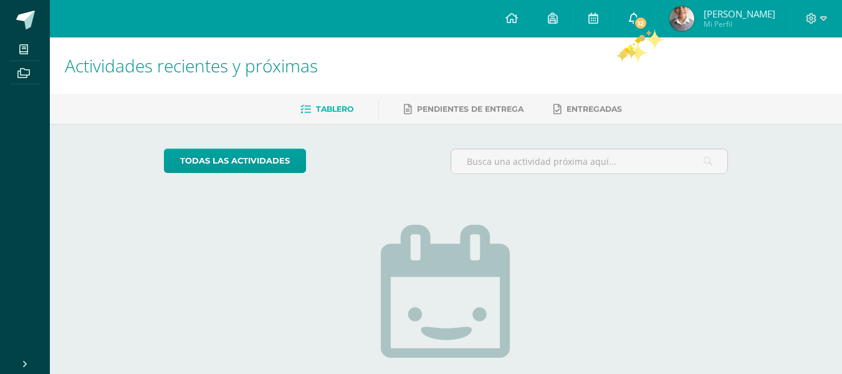
click at [646, 27] on span "12" at bounding box center [641, 23] width 14 height 14
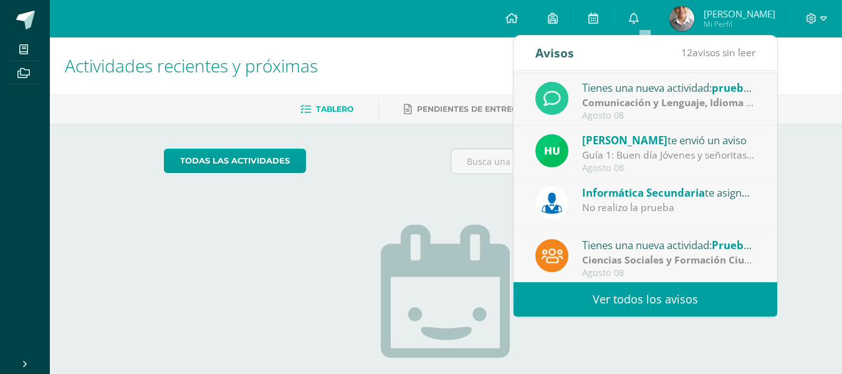
scroll to position [208, 0]
click at [655, 208] on div "No realizo la prueba" at bounding box center [668, 207] width 173 height 14
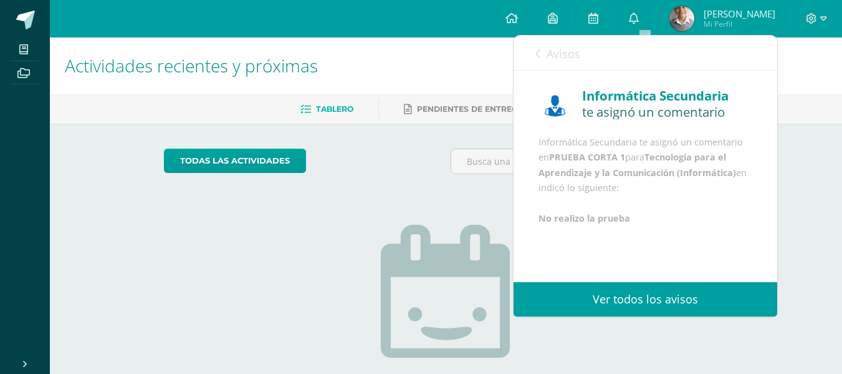
click at [540, 57] on icon at bounding box center [538, 54] width 5 height 10
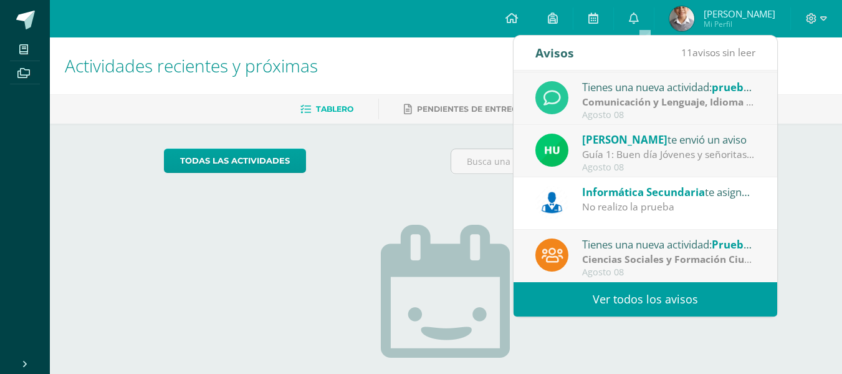
click at [607, 207] on div "No realizo la prueba" at bounding box center [668, 207] width 173 height 14
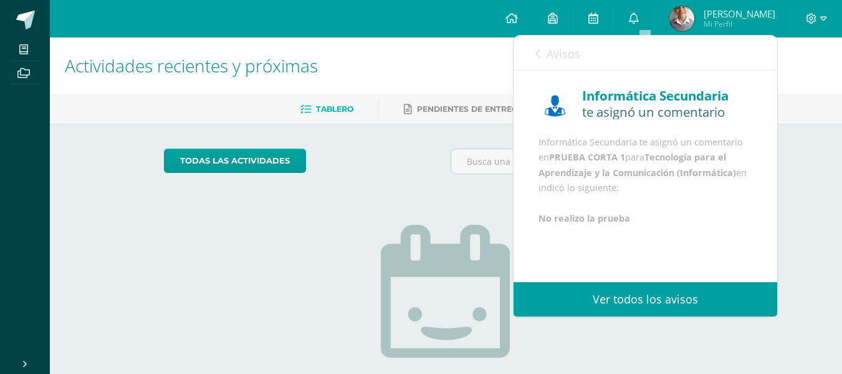
scroll to position [33, 0]
click at [620, 192] on div "Informática Secundaria te asignó un comentario en PRUEBA CORTA 1 para Tecnologí…" at bounding box center [646, 181] width 214 height 92
click at [640, 103] on div "Informática Secundaria" at bounding box center [667, 95] width 170 height 19
click at [610, 289] on link "Ver todos los avisos" at bounding box center [646, 299] width 264 height 34
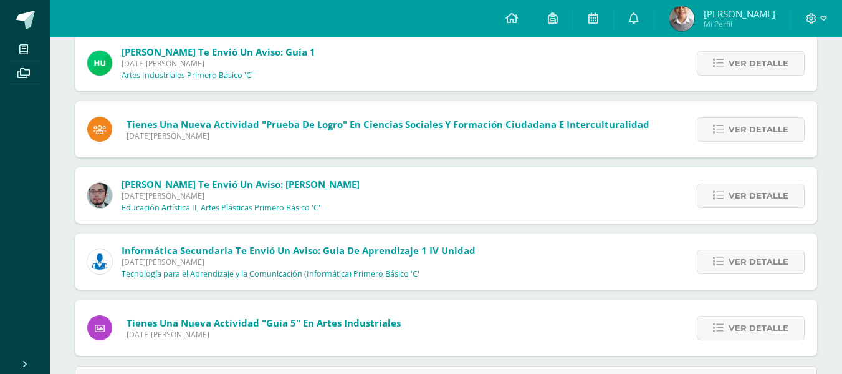
scroll to position [498, 0]
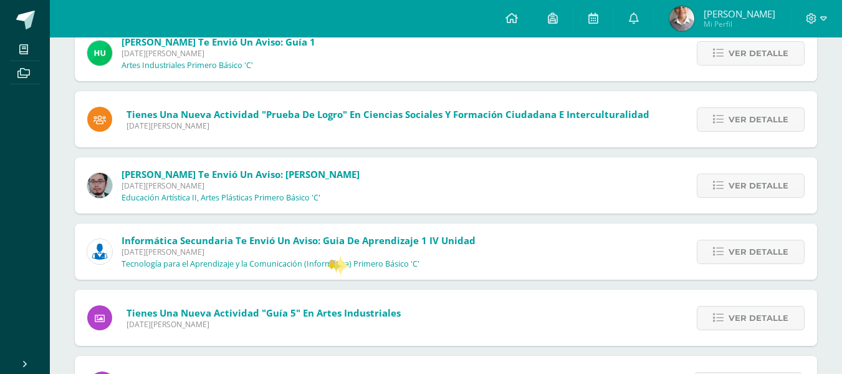
click at [330, 254] on span "Miércoles 06 de Agosto de 2025" at bounding box center [299, 251] width 354 height 11
click at [741, 253] on span "Ver detalle" at bounding box center [759, 251] width 60 height 23
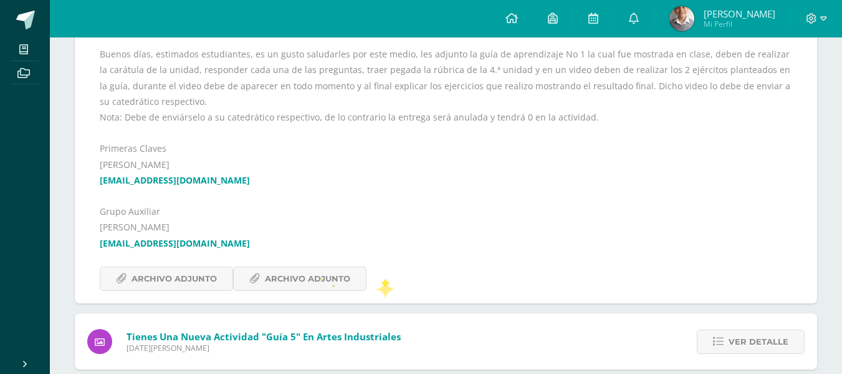
scroll to position [831, 0]
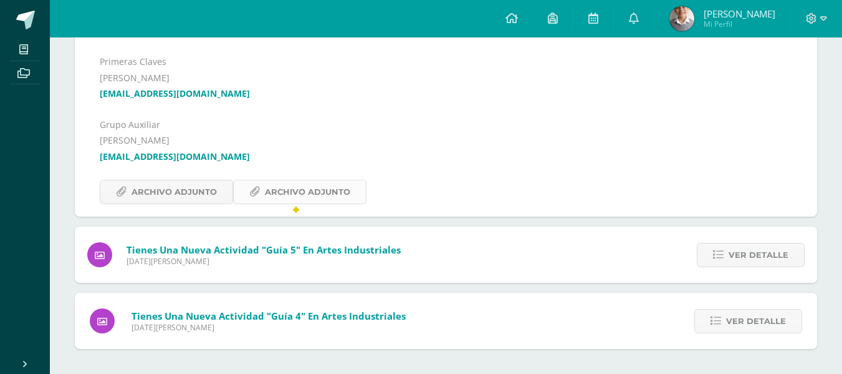
click at [292, 204] on link "Archivo Adjunto" at bounding box center [299, 192] width 133 height 24
click at [207, 200] on span "Archivo Adjunto" at bounding box center [174, 191] width 85 height 23
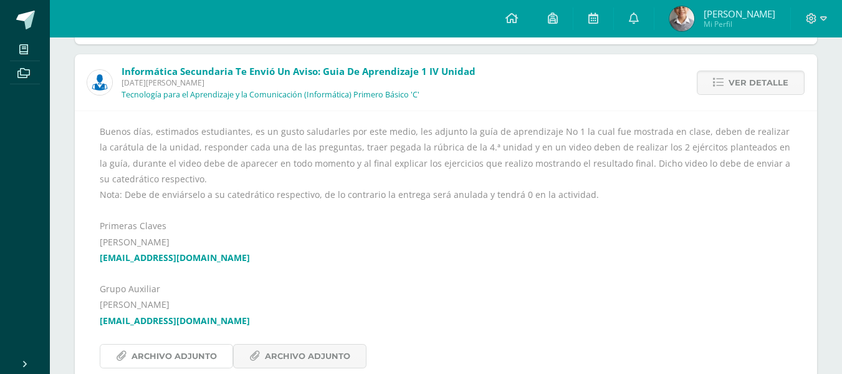
scroll to position [681, 0]
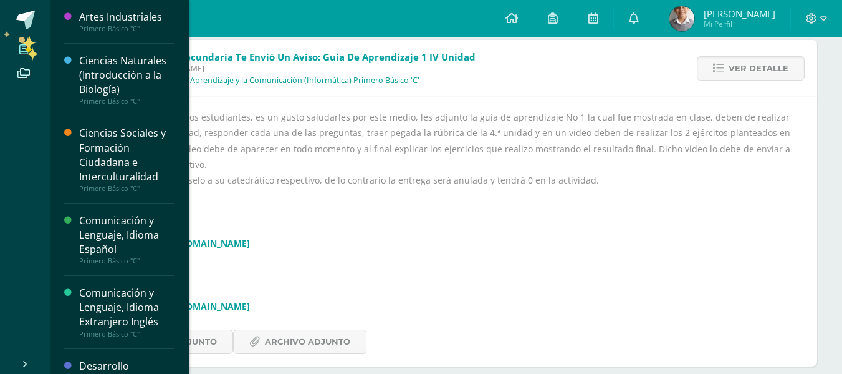
click at [25, 47] on icon at bounding box center [23, 49] width 9 height 10
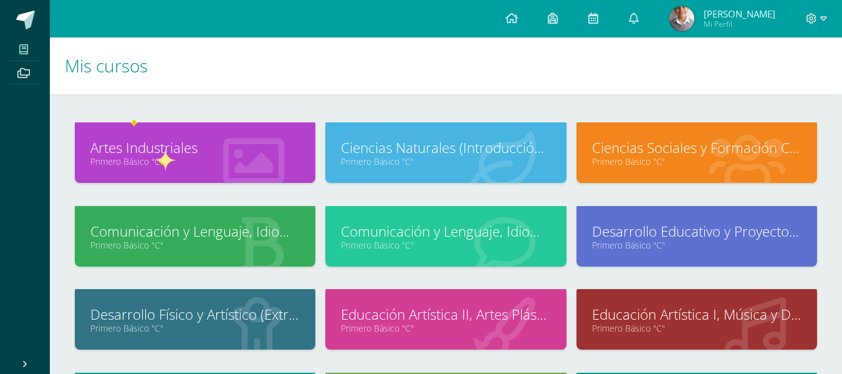
click at [158, 157] on link "Primero Básico "C"" at bounding box center [195, 161] width 210 height 12
click at [423, 160] on link "Primero Básico "C"" at bounding box center [446, 161] width 210 height 12
click at [665, 140] on link "Ciencias Sociales y Formación Ciudadana e Interculturalidad" at bounding box center [697, 147] width 210 height 19
click at [206, 239] on link "Comunicación y Lenguaje, Idioma Español" at bounding box center [195, 230] width 210 height 19
click at [380, 226] on link "Comunicación y Lenguaje, Idioma Extranjero Inglés" at bounding box center [446, 230] width 210 height 19
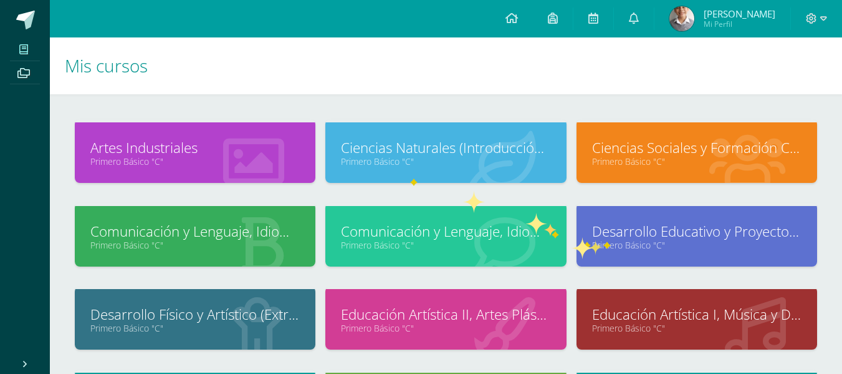
click at [604, 239] on link "Primero Básico "C"" at bounding box center [697, 245] width 210 height 12
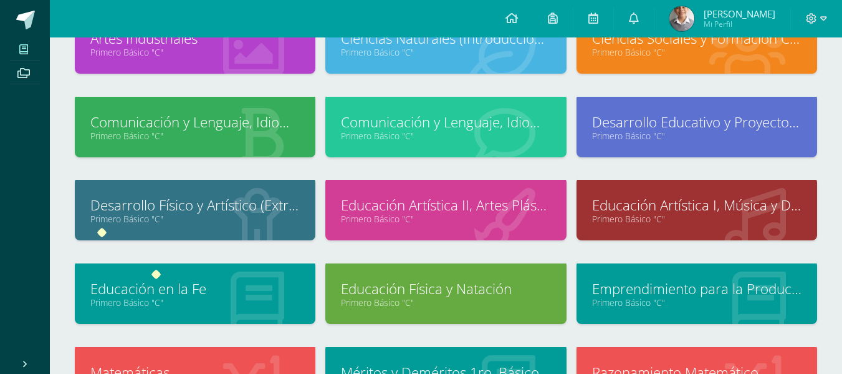
scroll to position [185, 0]
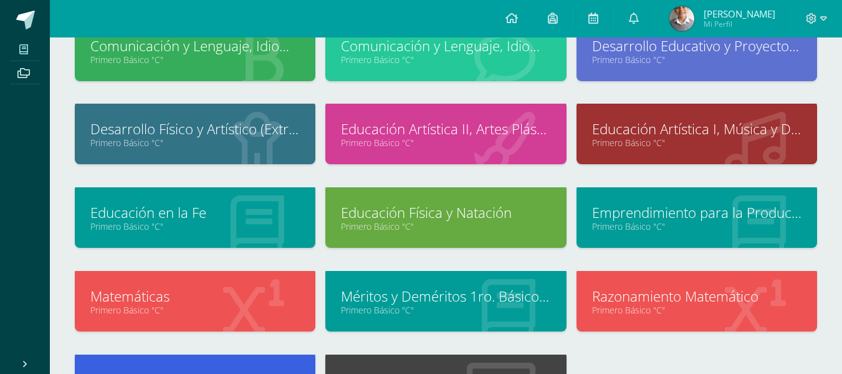
click at [220, 144] on link "Primero Básico "C"" at bounding box center [195, 143] width 210 height 12
click at [435, 129] on link "Educación Artística II, Artes Plásticas" at bounding box center [446, 128] width 210 height 19
click at [601, 132] on link "Educación Artística I, Música y Danza" at bounding box center [697, 128] width 210 height 19
click at [181, 211] on link "Educación en la Fe" at bounding box center [195, 212] width 210 height 19
click at [405, 213] on link "Educación Física y Natación" at bounding box center [446, 212] width 210 height 19
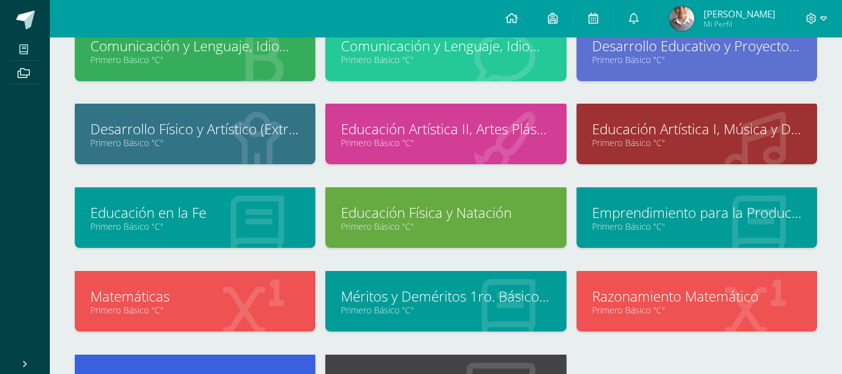
click at [654, 218] on link "Emprendimiento para la Productividad" at bounding box center [697, 212] width 210 height 19
click at [155, 289] on link "Matemáticas" at bounding box center [195, 295] width 210 height 19
click at [396, 291] on link "Méritos y Deméritos 1ro. Básico "C"" at bounding box center [446, 295] width 210 height 19
click at [675, 286] on link "Razonamiento Matemático" at bounding box center [697, 295] width 210 height 19
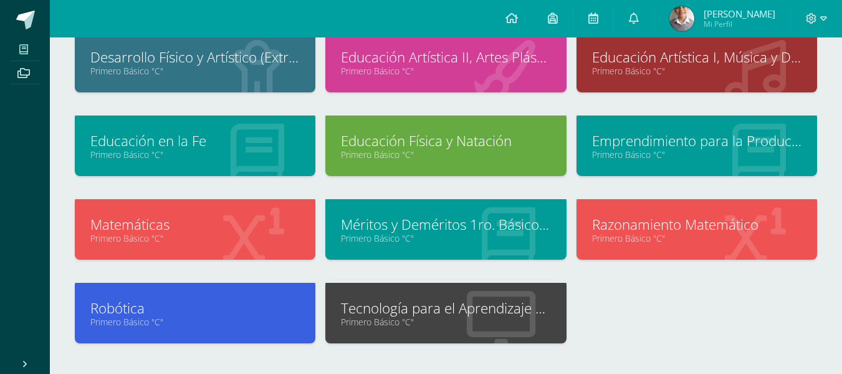
scroll to position [329, 0]
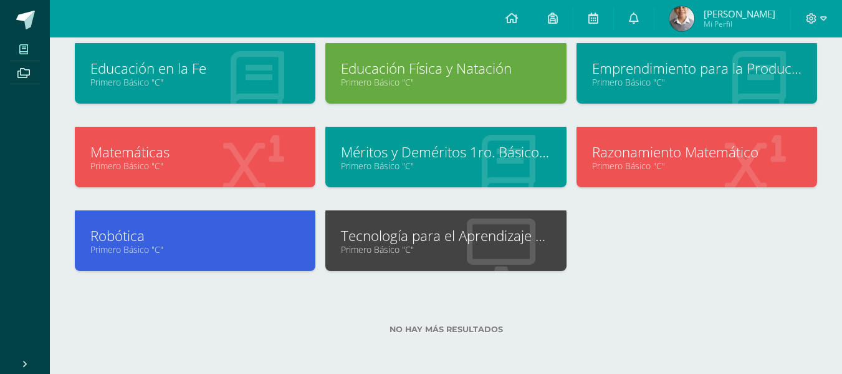
click at [130, 237] on link "Robótica" at bounding box center [195, 235] width 210 height 19
click at [377, 241] on link "Tecnología para el Aprendizaje y la Comunicación (Informática)" at bounding box center [446, 235] width 210 height 19
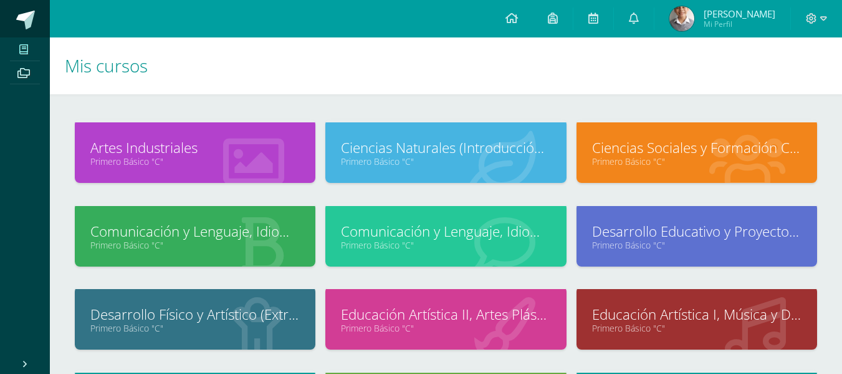
click at [34, 17] on span at bounding box center [25, 20] width 19 height 19
click at [653, 21] on link at bounding box center [634, 18] width 40 height 37
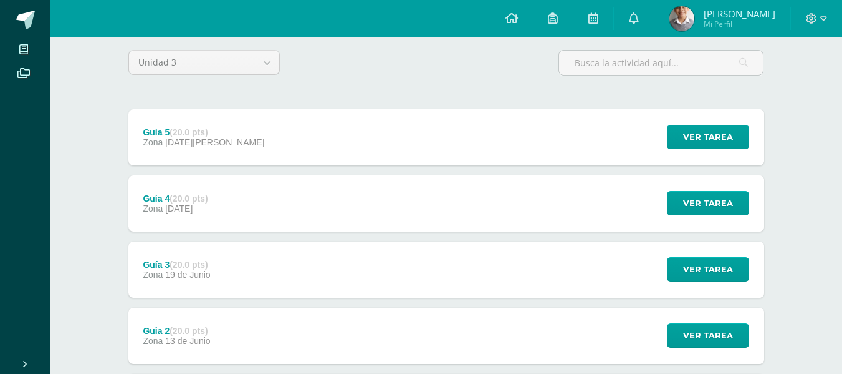
scroll to position [117, 0]
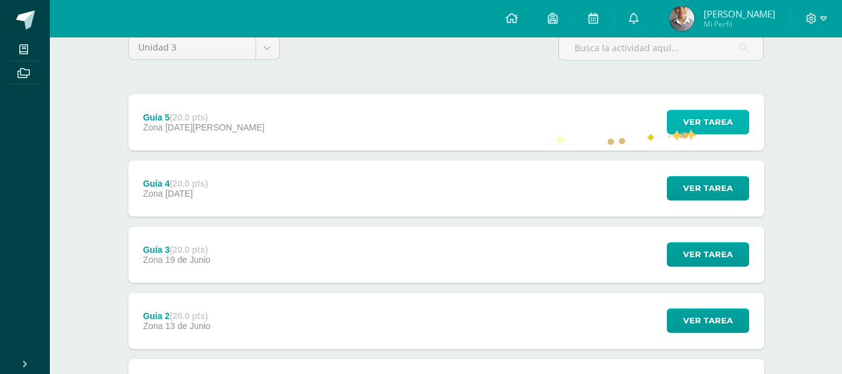
click at [686, 128] on span "Ver tarea" at bounding box center [708, 121] width 50 height 23
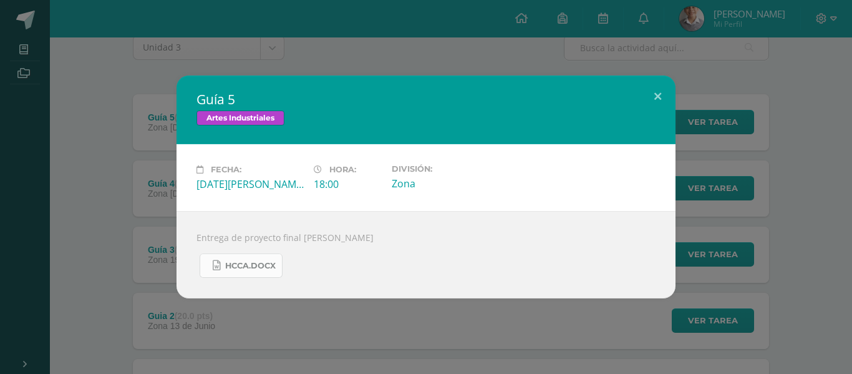
click at [273, 267] on span "HCCA.docx" at bounding box center [250, 266] width 51 height 10
click at [668, 92] on button at bounding box center [658, 96] width 36 height 42
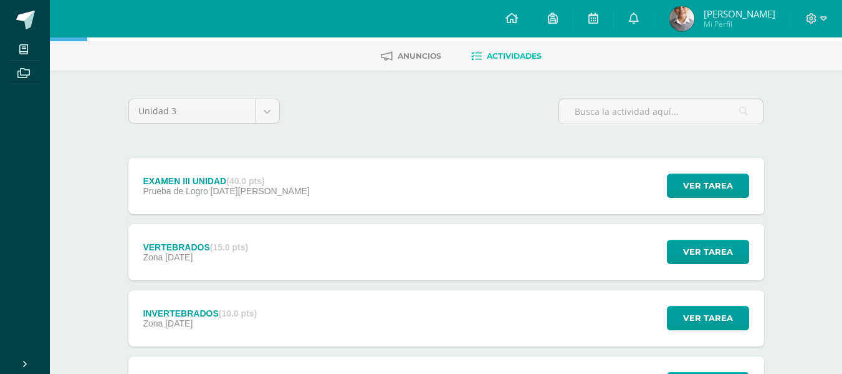
scroll to position [54, 0]
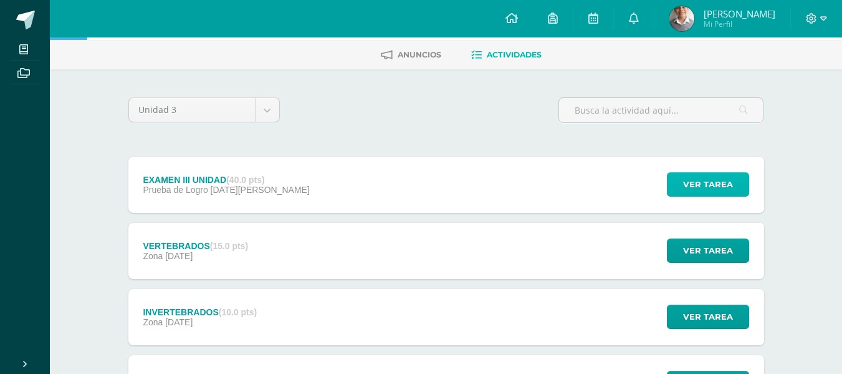
click at [702, 190] on span "Ver tarea" at bounding box center [708, 184] width 50 height 23
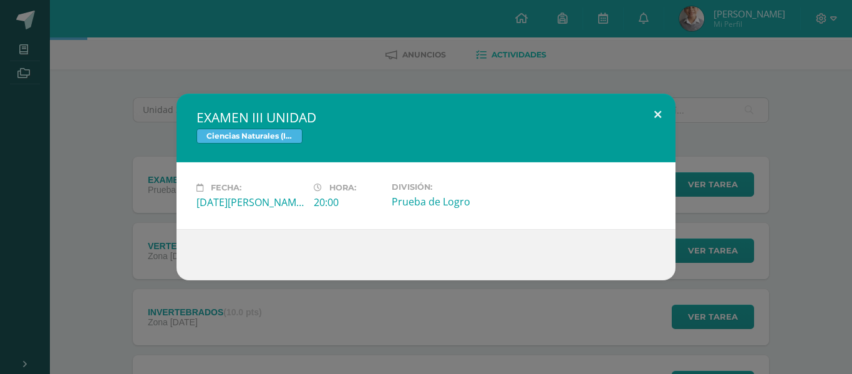
click at [657, 119] on button at bounding box center [658, 115] width 36 height 42
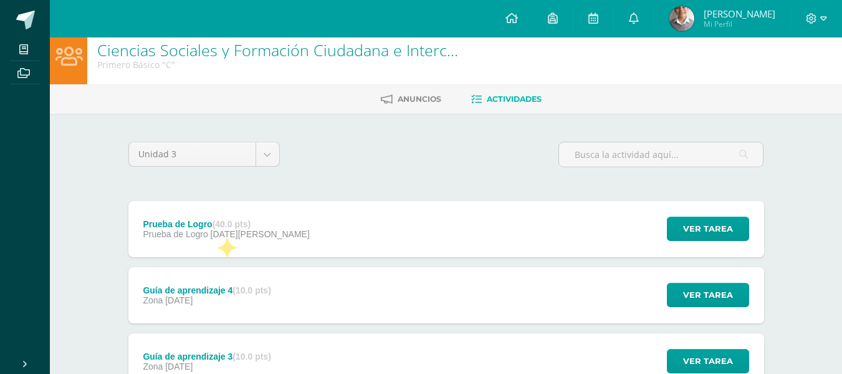
scroll to position [12, 0]
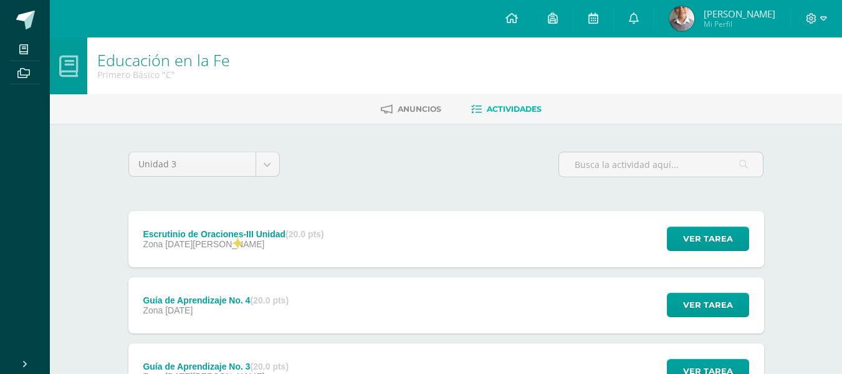
click at [230, 235] on div "Escrutinio de Oraciones-III Unidad (20.0 pts)" at bounding box center [233, 234] width 181 height 10
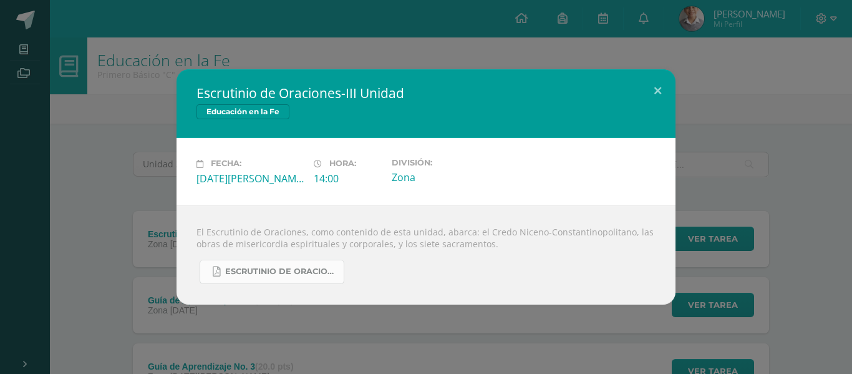
click at [313, 272] on span "Escrutinio de Oraciones- I° Básico.pdf" at bounding box center [281, 271] width 112 height 10
click at [88, 44] on div "Escrutinio de Oraciones-III Unidad Educación en la Fe Fecha: Martes 05 de Agost…" at bounding box center [426, 187] width 852 height 374
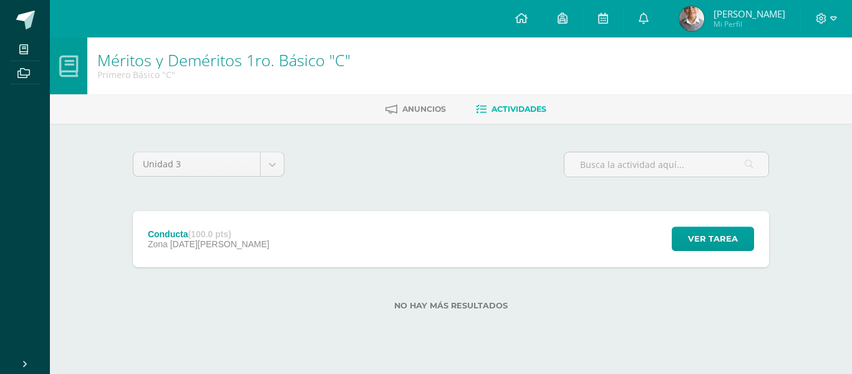
click at [181, 233] on div "Conducta (100.0 pts)" at bounding box center [209, 234] width 122 height 10
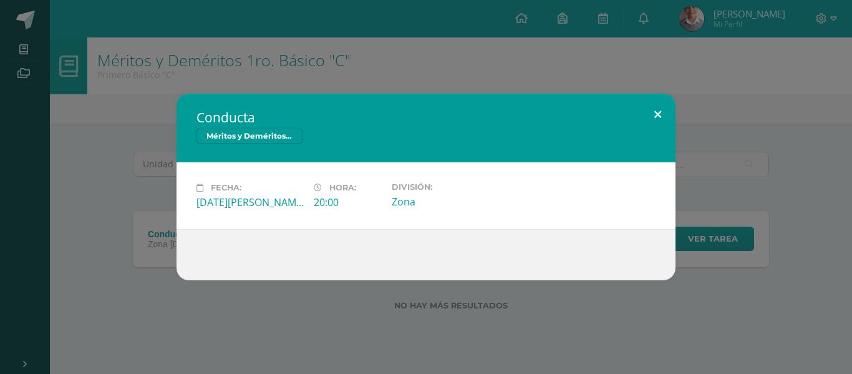
click at [663, 122] on button at bounding box center [658, 115] width 36 height 42
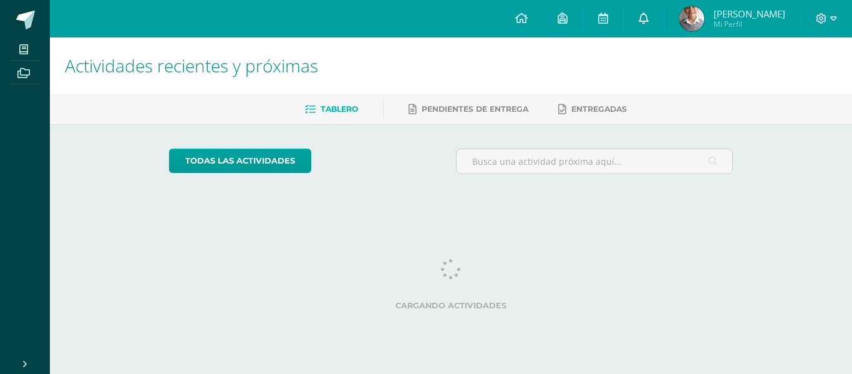
click at [656, 22] on link at bounding box center [644, 18] width 40 height 37
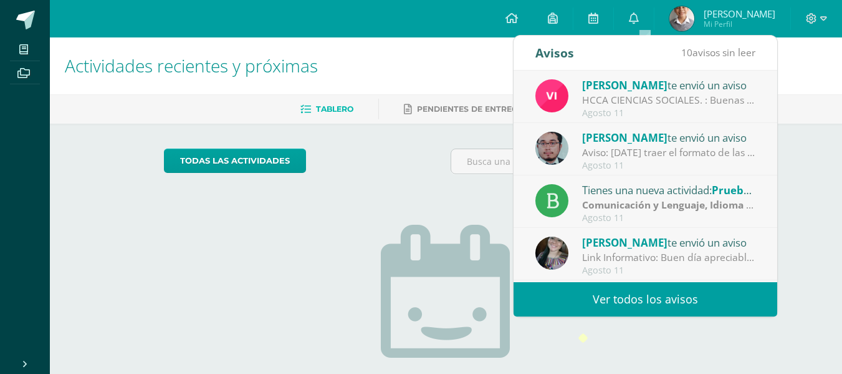
click at [628, 296] on link "Ver todos los avisos" at bounding box center [646, 299] width 264 height 34
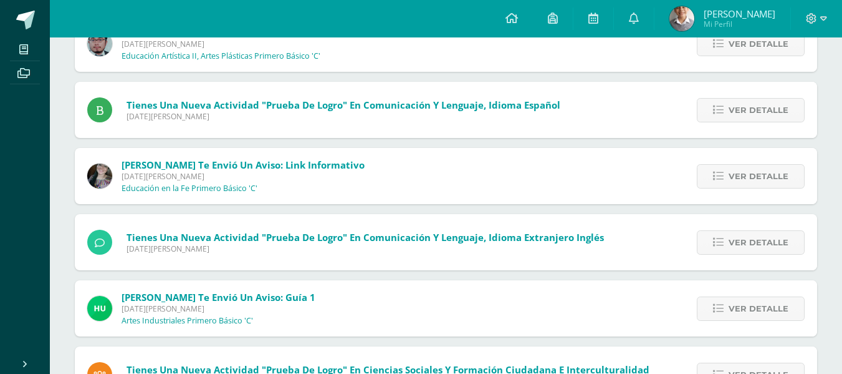
scroll to position [494, 0]
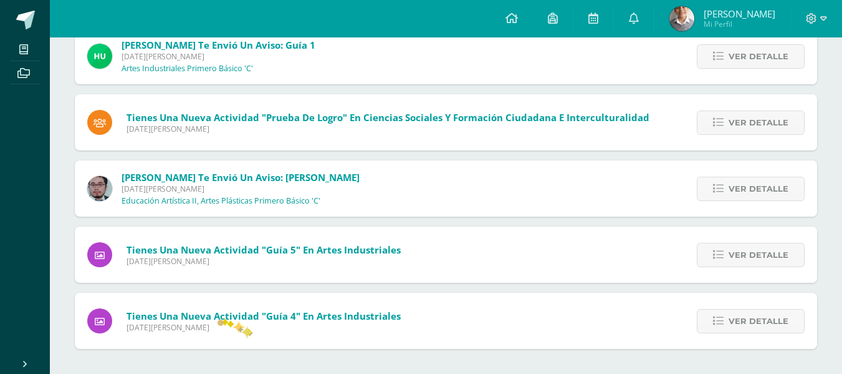
click at [247, 327] on span "[DATE][PERSON_NAME]" at bounding box center [264, 327] width 274 height 11
click at [317, 261] on span "[DATE][PERSON_NAME]" at bounding box center [264, 261] width 274 height 11
click at [384, 193] on div "[PERSON_NAME] te envió un aviso: [PERSON_NAME] [DATE][PERSON_NAME] Educación Ar…" at bounding box center [446, 188] width 743 height 56
click at [752, 321] on span "Ver detalle" at bounding box center [759, 320] width 60 height 23
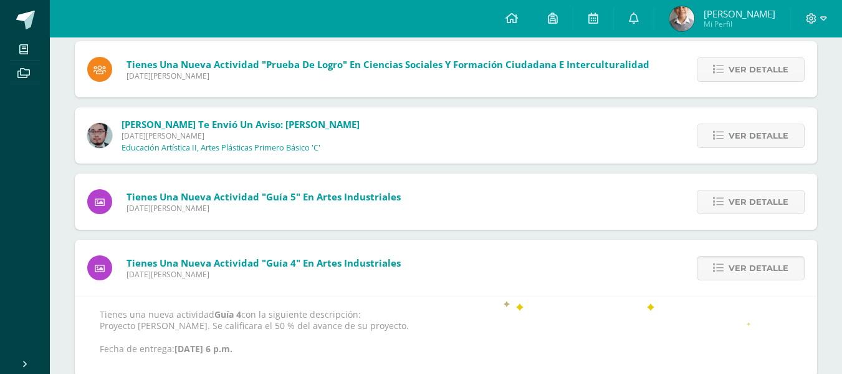
scroll to position [576, 0]
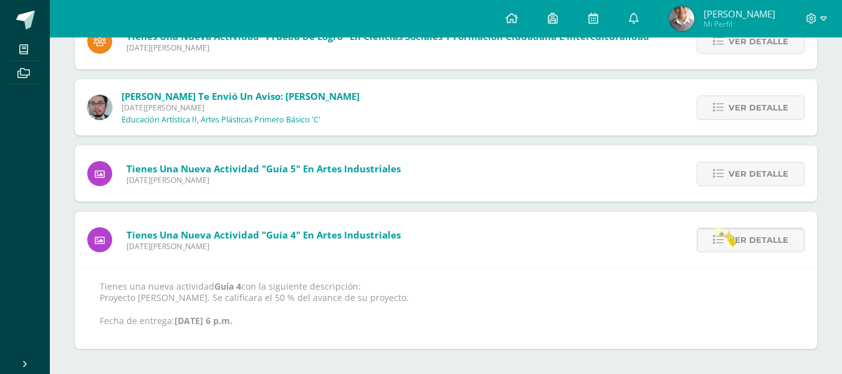
click at [730, 239] on link "Ver detalle" at bounding box center [751, 240] width 108 height 24
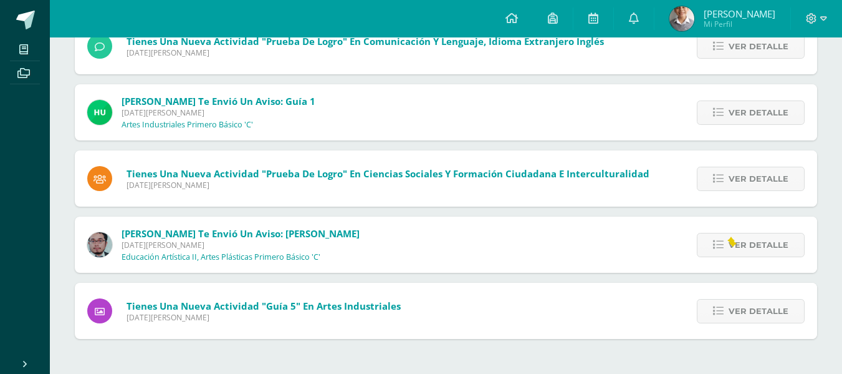
scroll to position [428, 0]
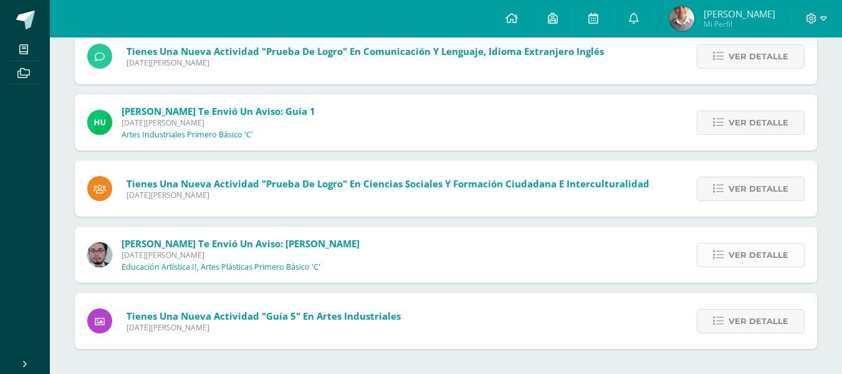
click at [748, 248] on span "Ver detalle" at bounding box center [759, 254] width 60 height 23
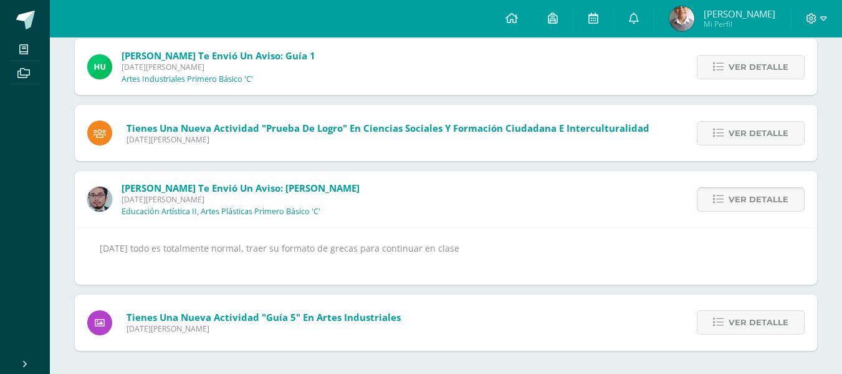
scroll to position [486, 0]
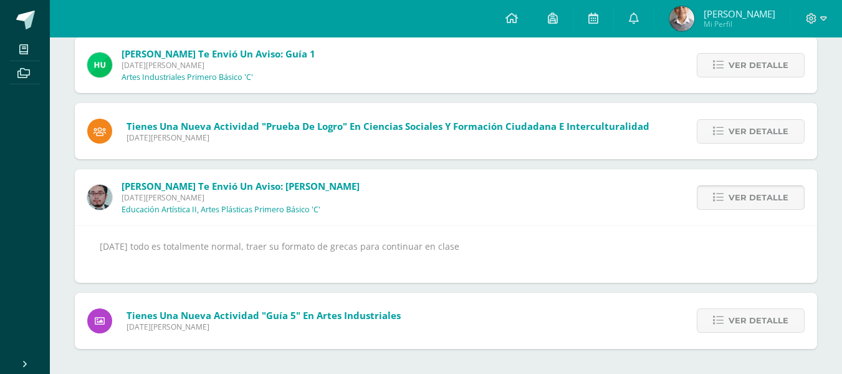
click at [769, 203] on span "Ver detalle" at bounding box center [759, 197] width 60 height 23
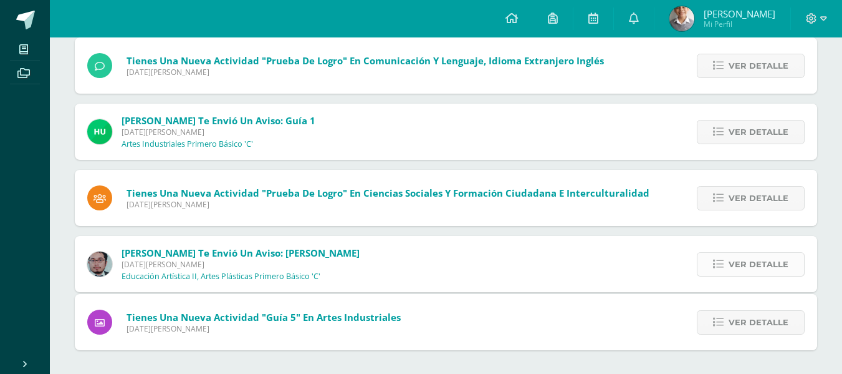
scroll to position [362, 0]
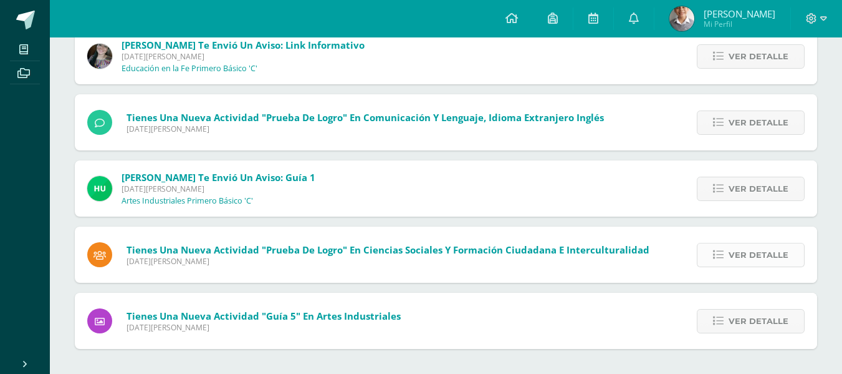
click at [760, 256] on span "Ver detalle" at bounding box center [759, 254] width 60 height 23
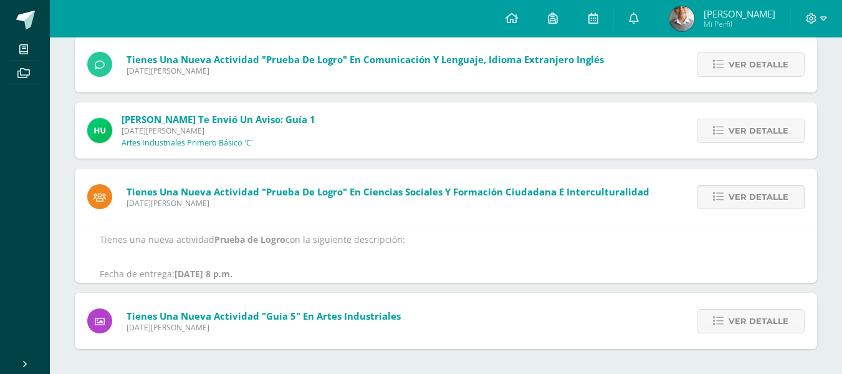
scroll to position [443, 0]
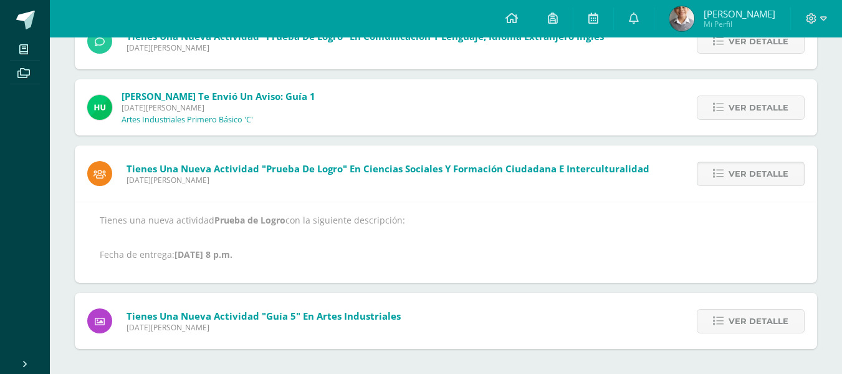
click at [772, 179] on span "Ver detalle" at bounding box center [759, 173] width 60 height 23
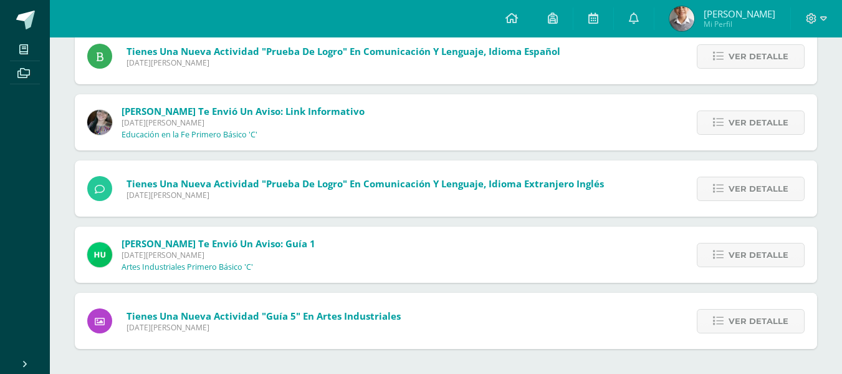
scroll to position [296, 0]
click at [763, 258] on span "Ver detalle" at bounding box center [759, 254] width 60 height 23
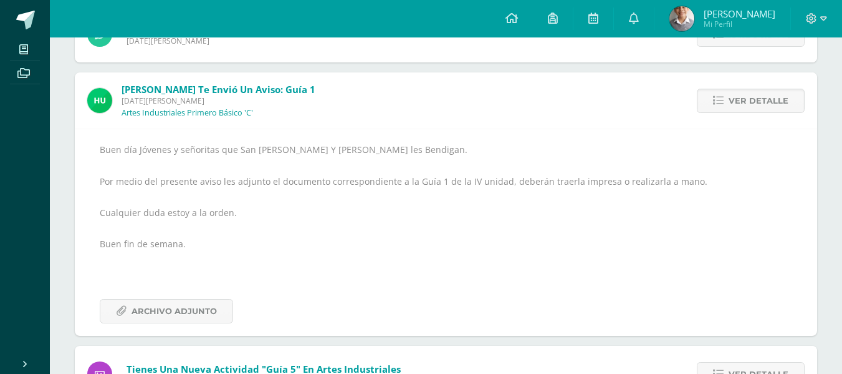
scroll to position [451, 0]
click at [203, 307] on span "Archivo Adjunto" at bounding box center [174, 309] width 85 height 23
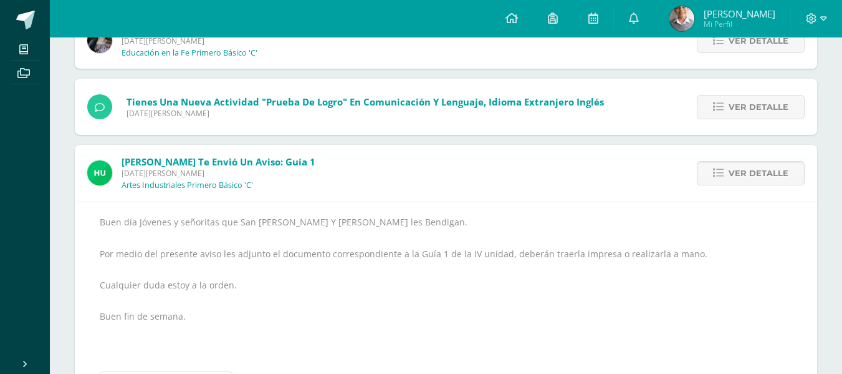
scroll to position [377, 0]
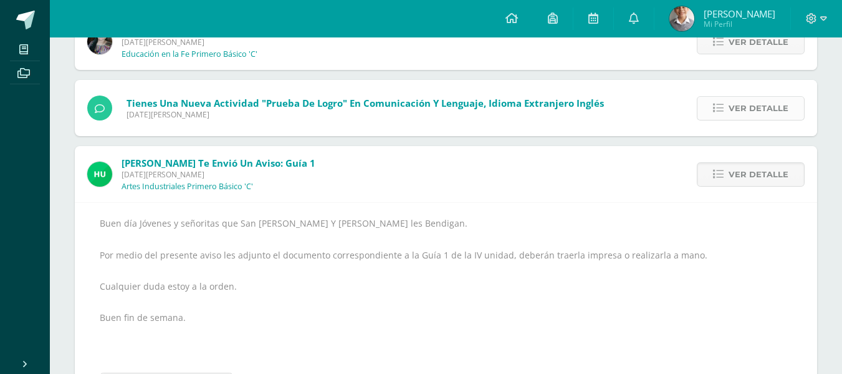
click at [732, 113] on span "Ver detalle" at bounding box center [759, 108] width 60 height 23
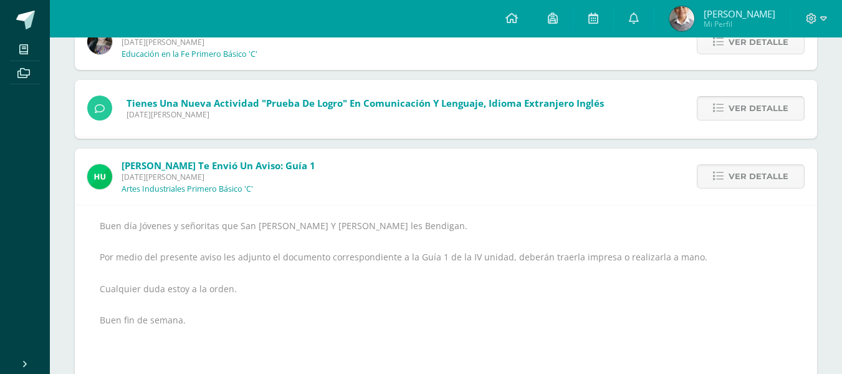
scroll to position [311, 0]
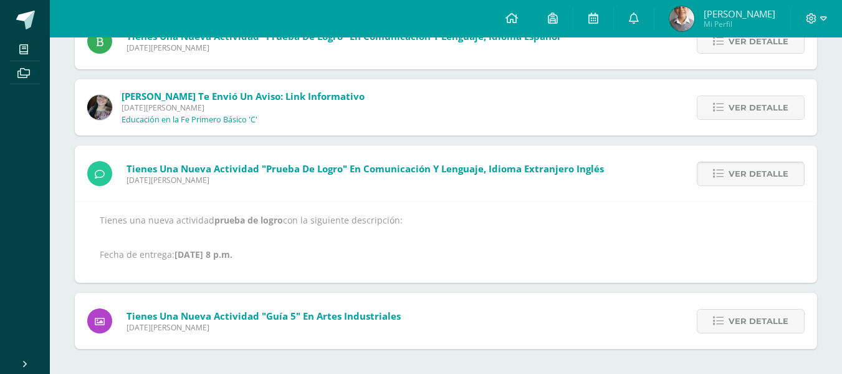
click at [724, 178] on icon at bounding box center [718, 173] width 11 height 11
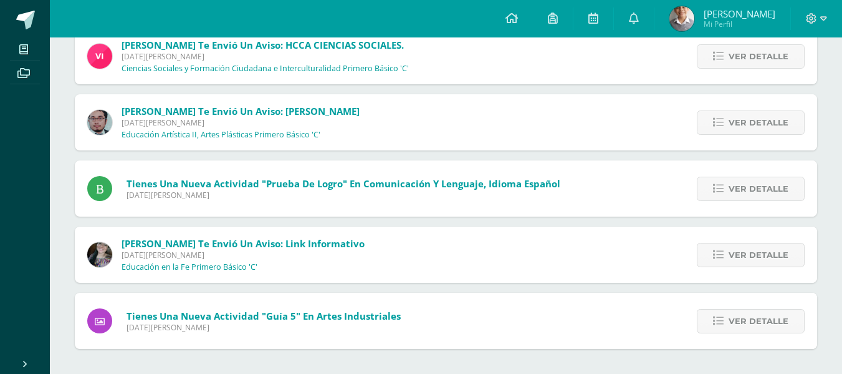
scroll to position [164, 0]
click at [754, 248] on span "Ver detalle" at bounding box center [759, 254] width 60 height 23
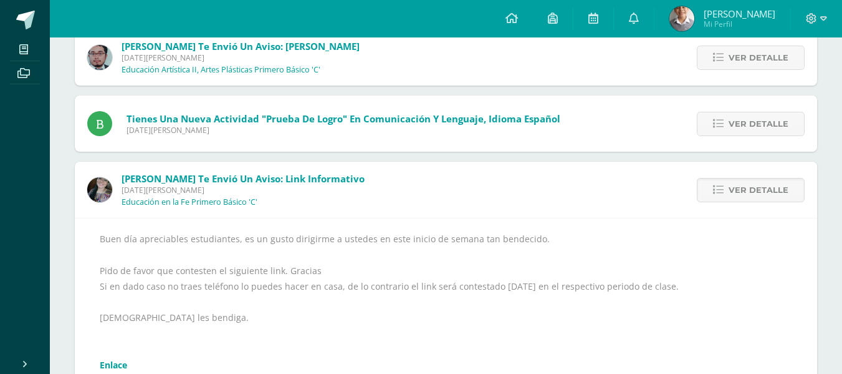
scroll to position [199, 0]
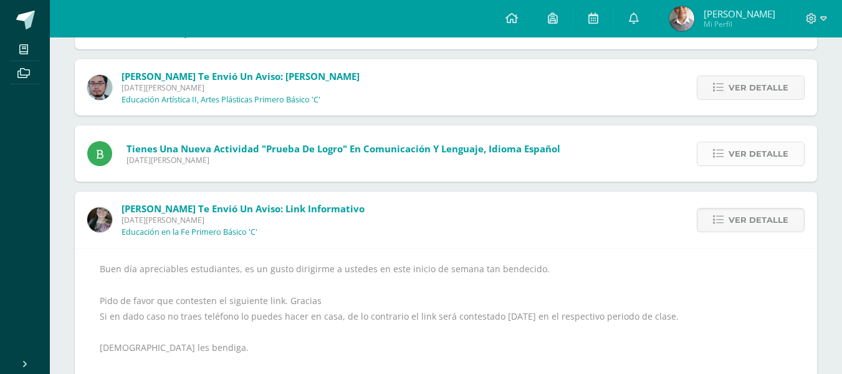
click at [763, 148] on span "Ver detalle" at bounding box center [759, 153] width 60 height 23
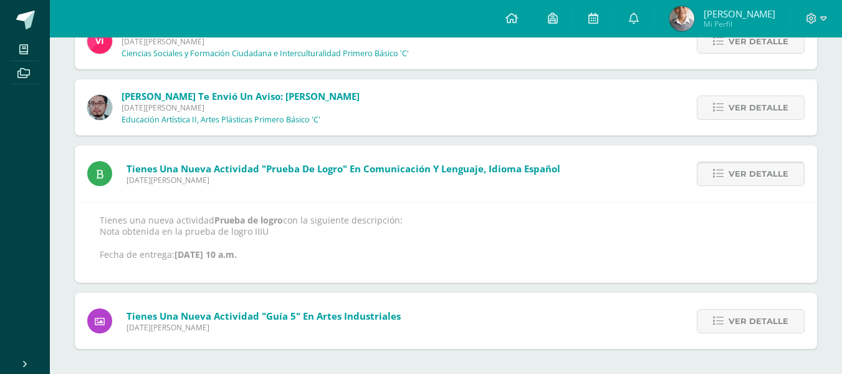
scroll to position [179, 0]
click at [768, 109] on span "Ver detalle" at bounding box center [759, 107] width 60 height 23
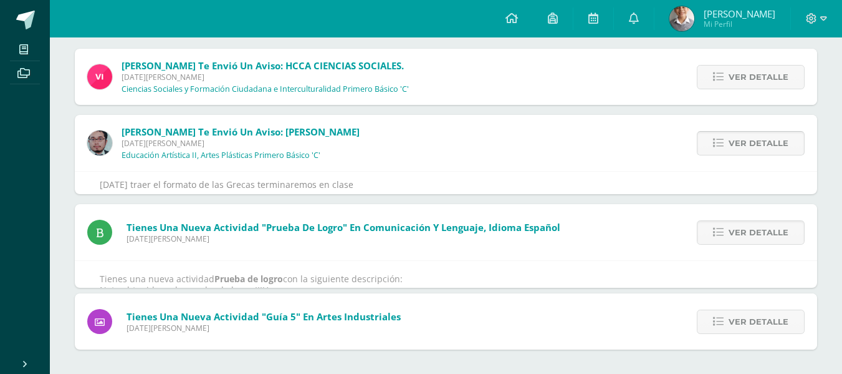
scroll to position [89, 0]
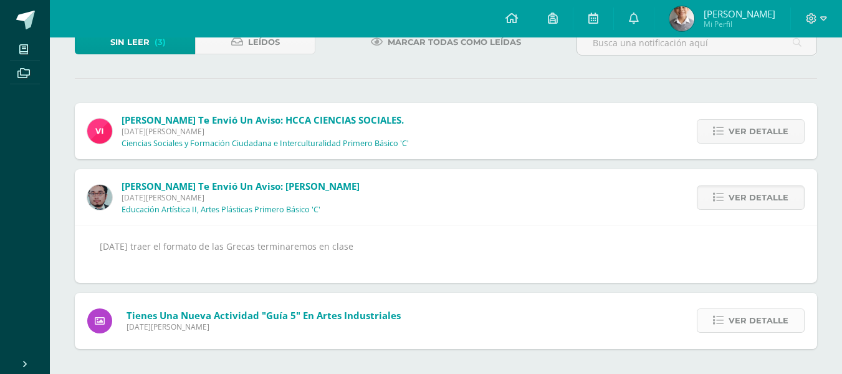
click at [751, 323] on span "Ver detalle" at bounding box center [759, 320] width 60 height 23
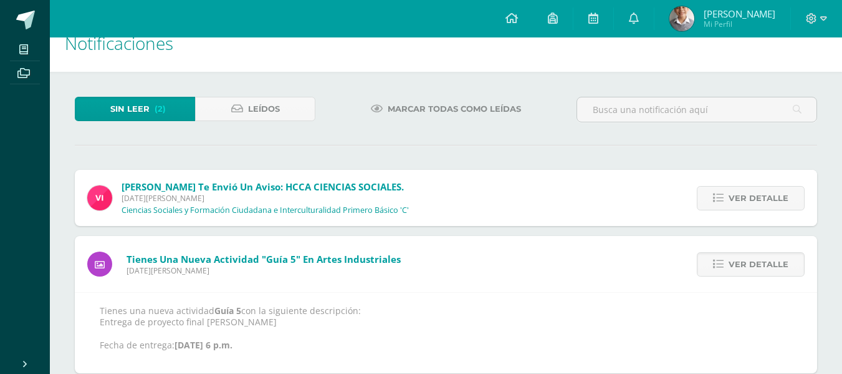
scroll to position [0, 0]
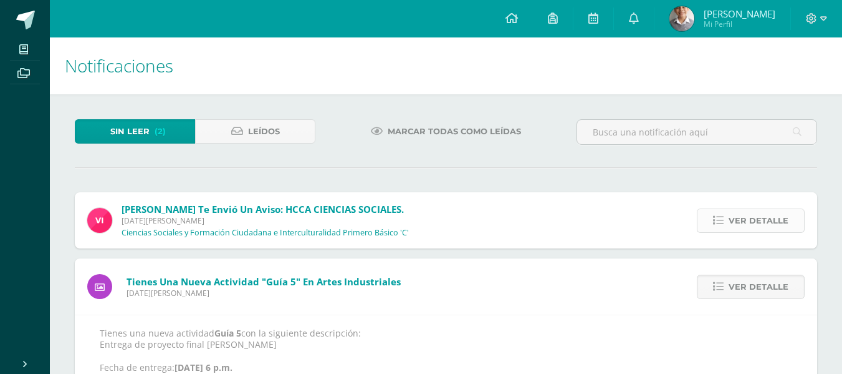
click at [741, 227] on span "Ver detalle" at bounding box center [759, 220] width 60 height 23
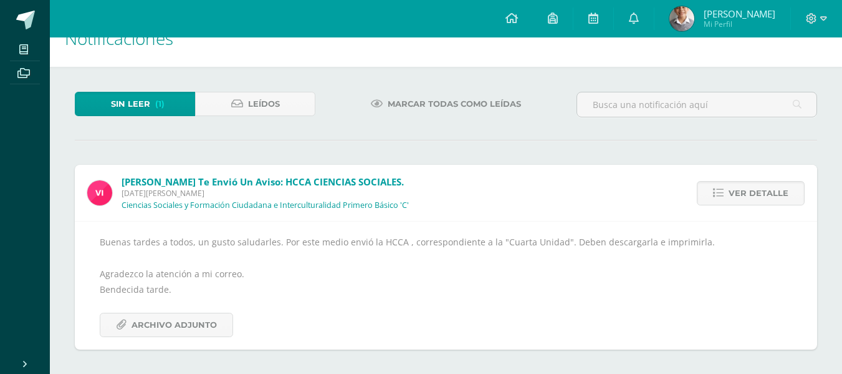
scroll to position [28, 0]
click at [201, 330] on span "Archivo Adjunto" at bounding box center [174, 323] width 85 height 23
click at [747, 186] on span "Ver detalle" at bounding box center [759, 192] width 60 height 23
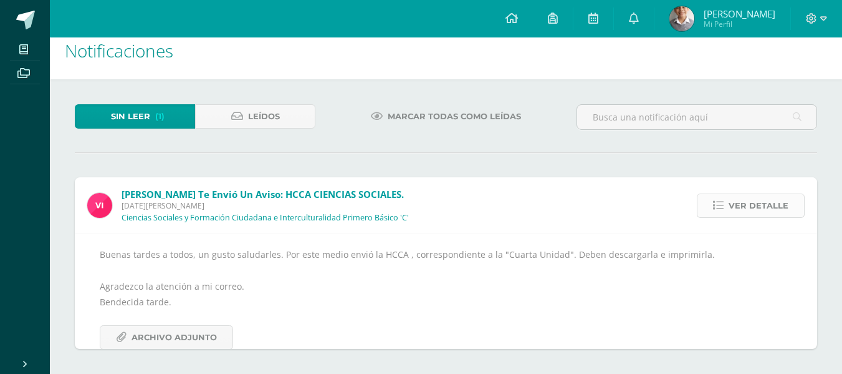
scroll to position [0, 0]
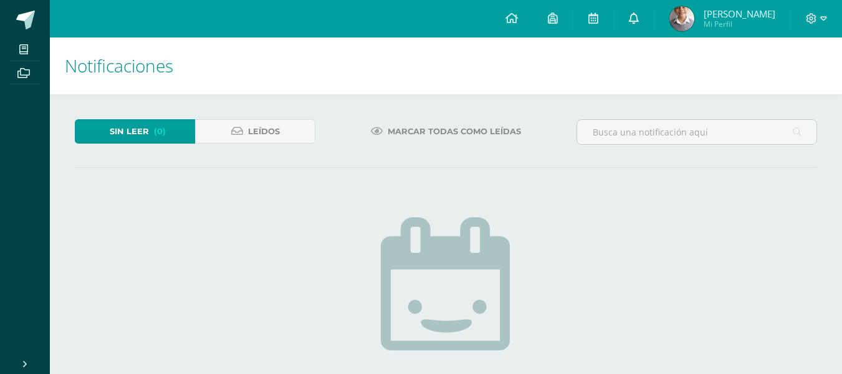
click at [639, 14] on icon at bounding box center [634, 17] width 10 height 11
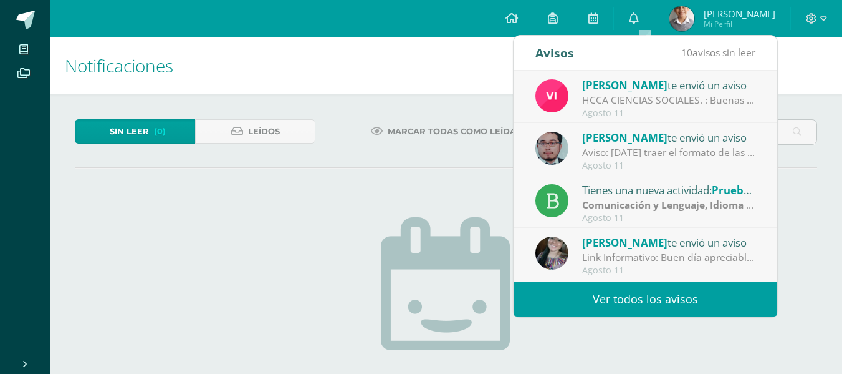
click at [607, 299] on link "Ver todos los avisos" at bounding box center [646, 299] width 264 height 34
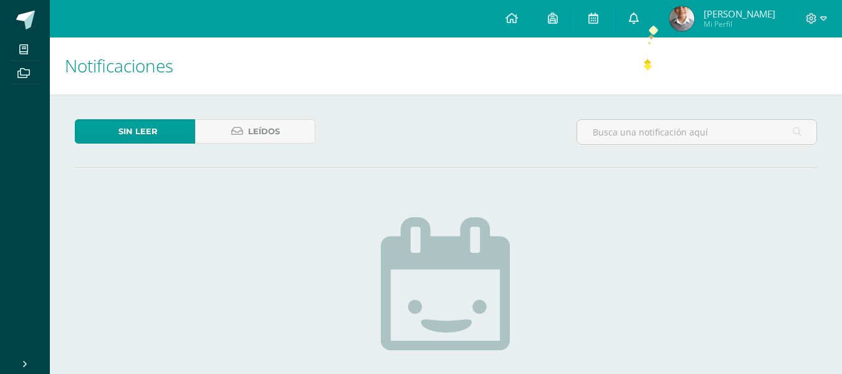
click at [649, 26] on link at bounding box center [634, 18] width 40 height 37
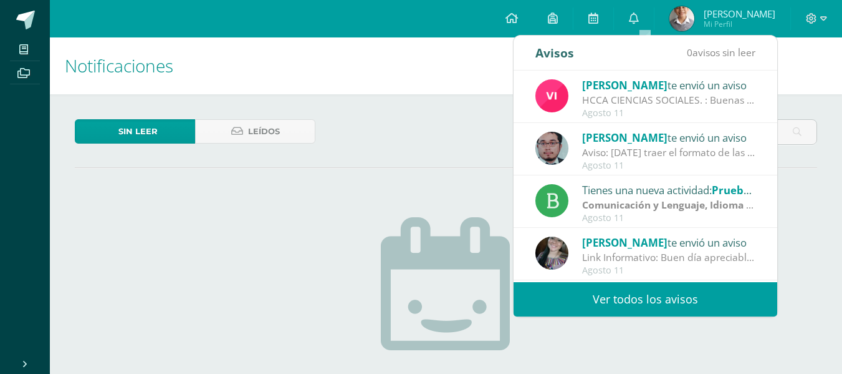
click at [607, 304] on link "Ver todos los avisos" at bounding box center [646, 299] width 264 height 34
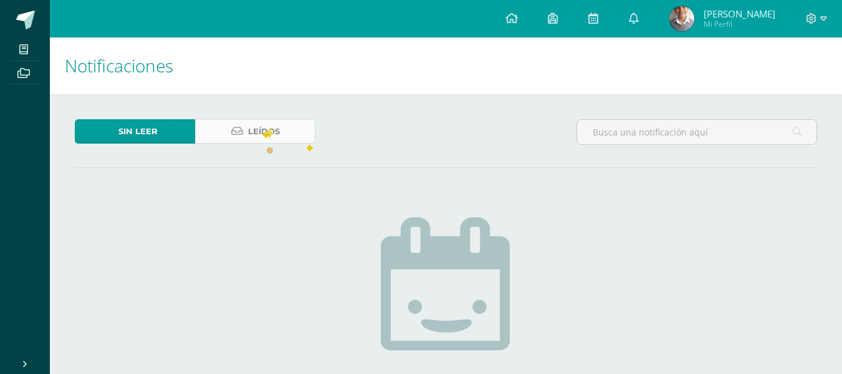
click at [261, 125] on span "Leídos" at bounding box center [264, 131] width 32 height 23
click at [225, 125] on link "Leídos" at bounding box center [255, 131] width 120 height 24
click at [163, 127] on link "Sin leer" at bounding box center [135, 131] width 120 height 24
click at [255, 134] on span "Leídos" at bounding box center [264, 131] width 32 height 23
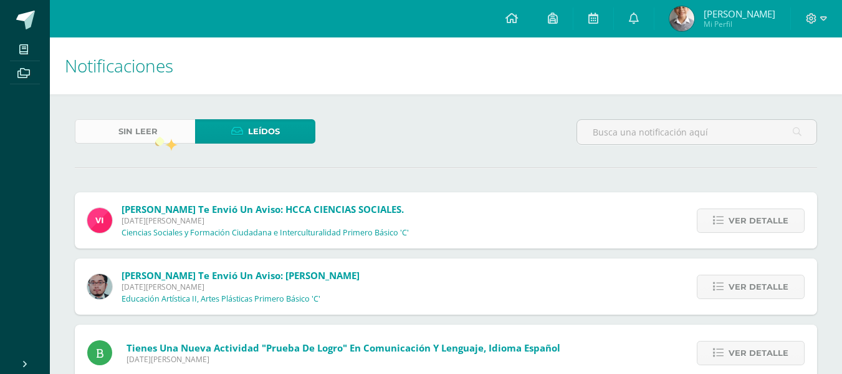
click at [155, 137] on span "Sin leer" at bounding box center [137, 131] width 39 height 23
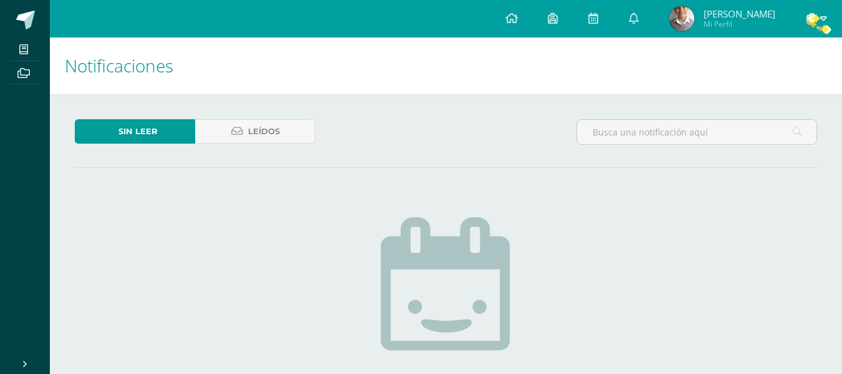
click at [822, 25] on span at bounding box center [816, 19] width 21 height 14
click at [735, 23] on span "Mi Perfil" at bounding box center [740, 24] width 72 height 11
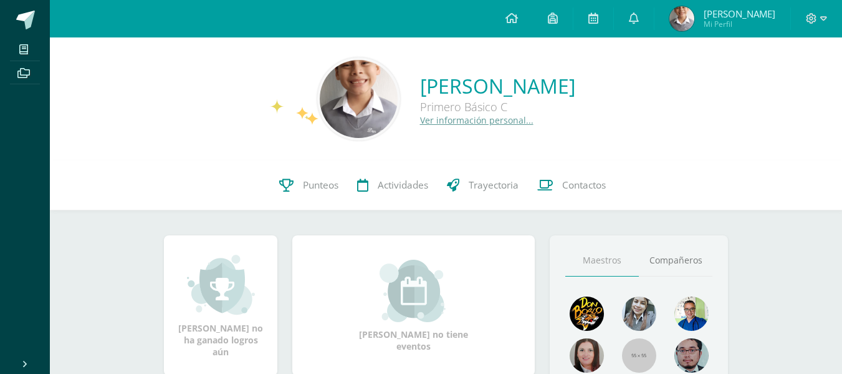
click at [320, 113] on img at bounding box center [359, 99] width 78 height 78
click at [484, 194] on link "Trayectoria" at bounding box center [483, 185] width 90 height 50
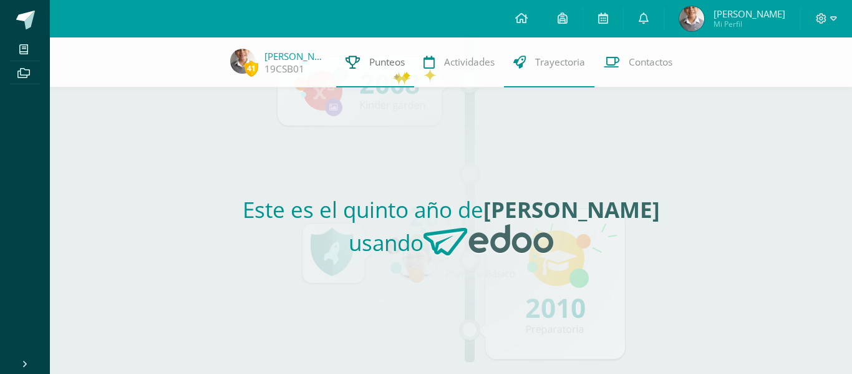
click at [390, 70] on link "Punteos" at bounding box center [375, 62] width 78 height 50
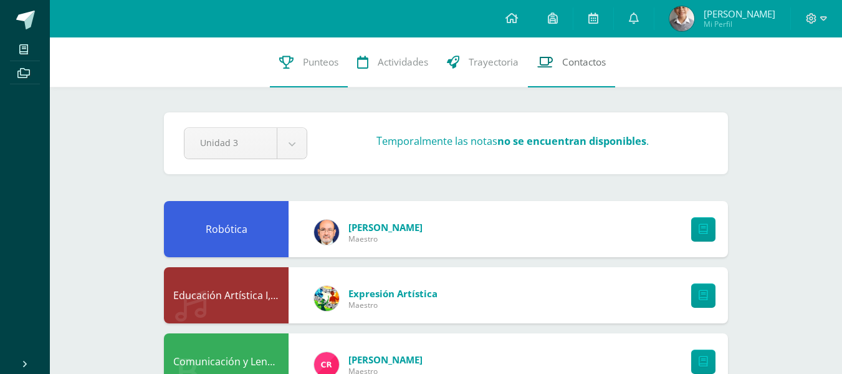
click at [579, 62] on span "Contactos" at bounding box center [584, 61] width 44 height 13
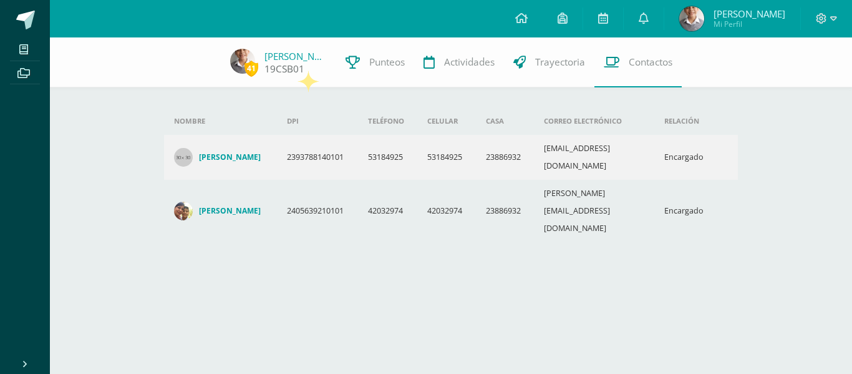
click at [298, 70] on link "19CSB01" at bounding box center [284, 68] width 40 height 13
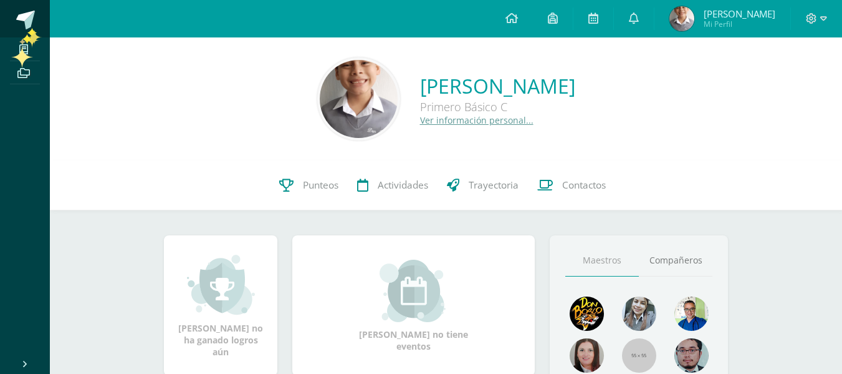
click at [27, 28] on span at bounding box center [25, 20] width 19 height 19
